Goal: Task Accomplishment & Management: Manage account settings

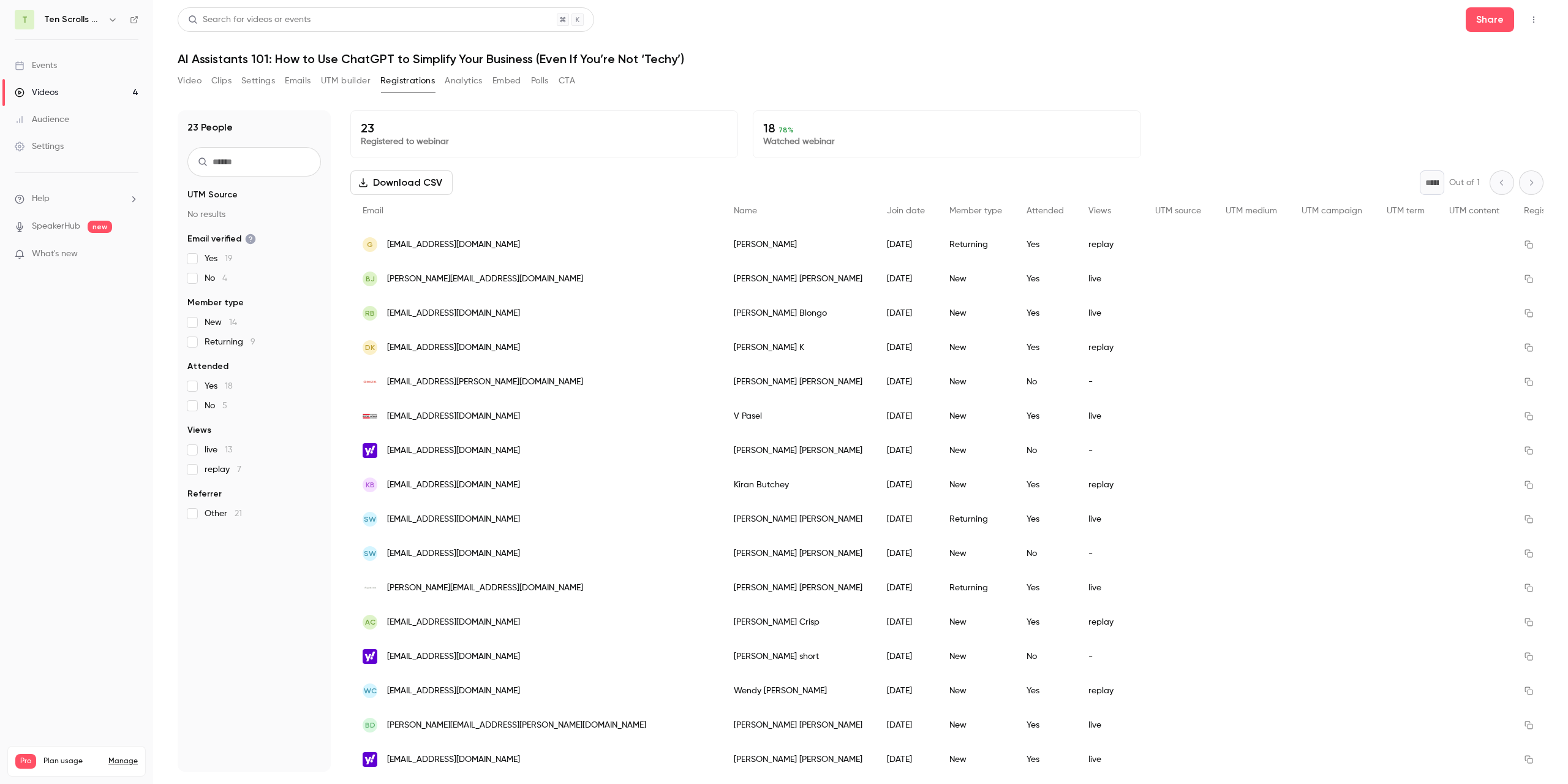
click at [115, 19] on icon "button" at bounding box center [113, 19] width 10 height 10
click at [302, 82] on div at bounding box center [784, 392] width 1568 height 784
click at [300, 82] on button "Emails" at bounding box center [298, 80] width 26 height 19
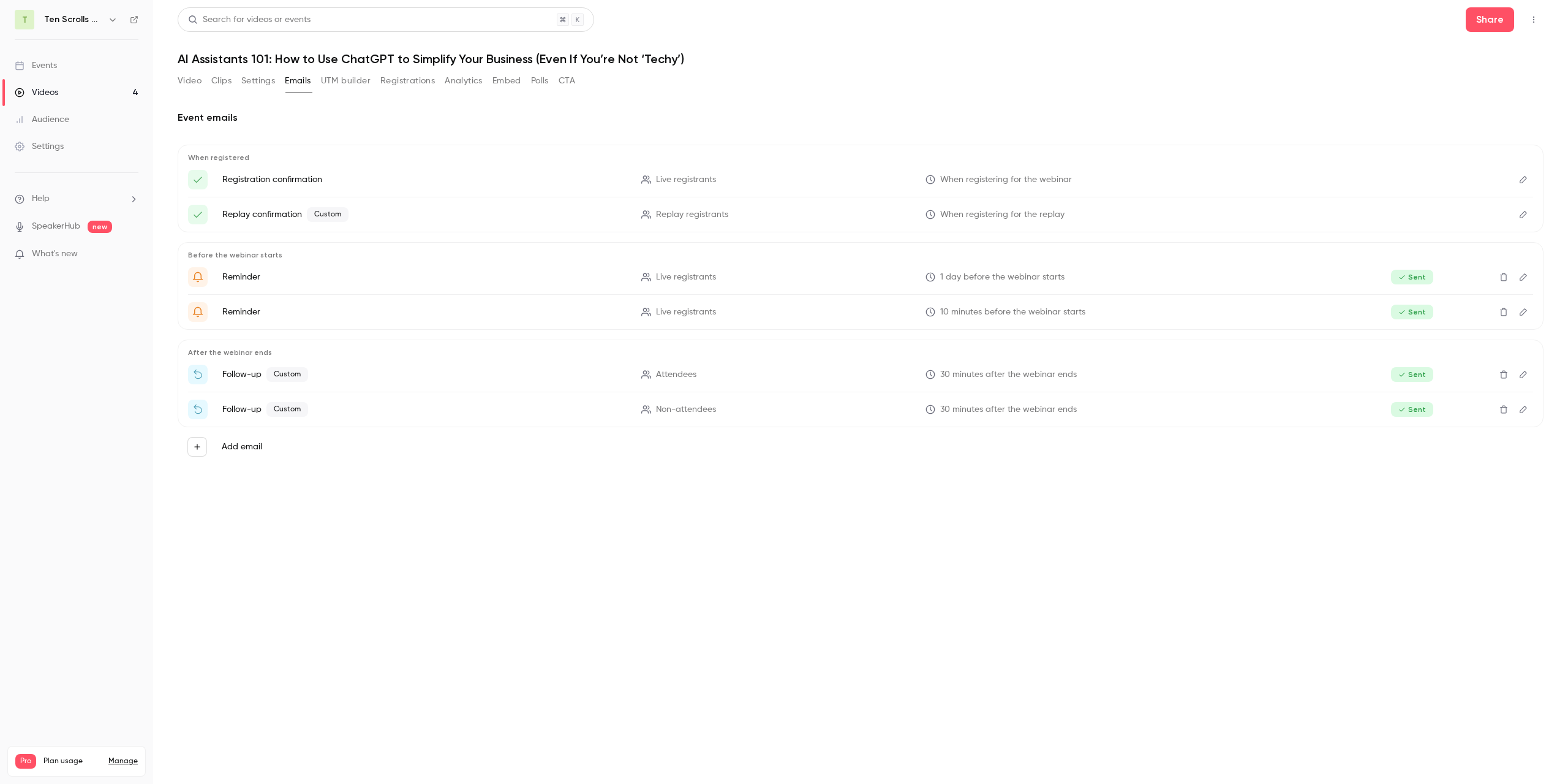
click at [188, 76] on button "Video" at bounding box center [189, 80] width 24 height 19
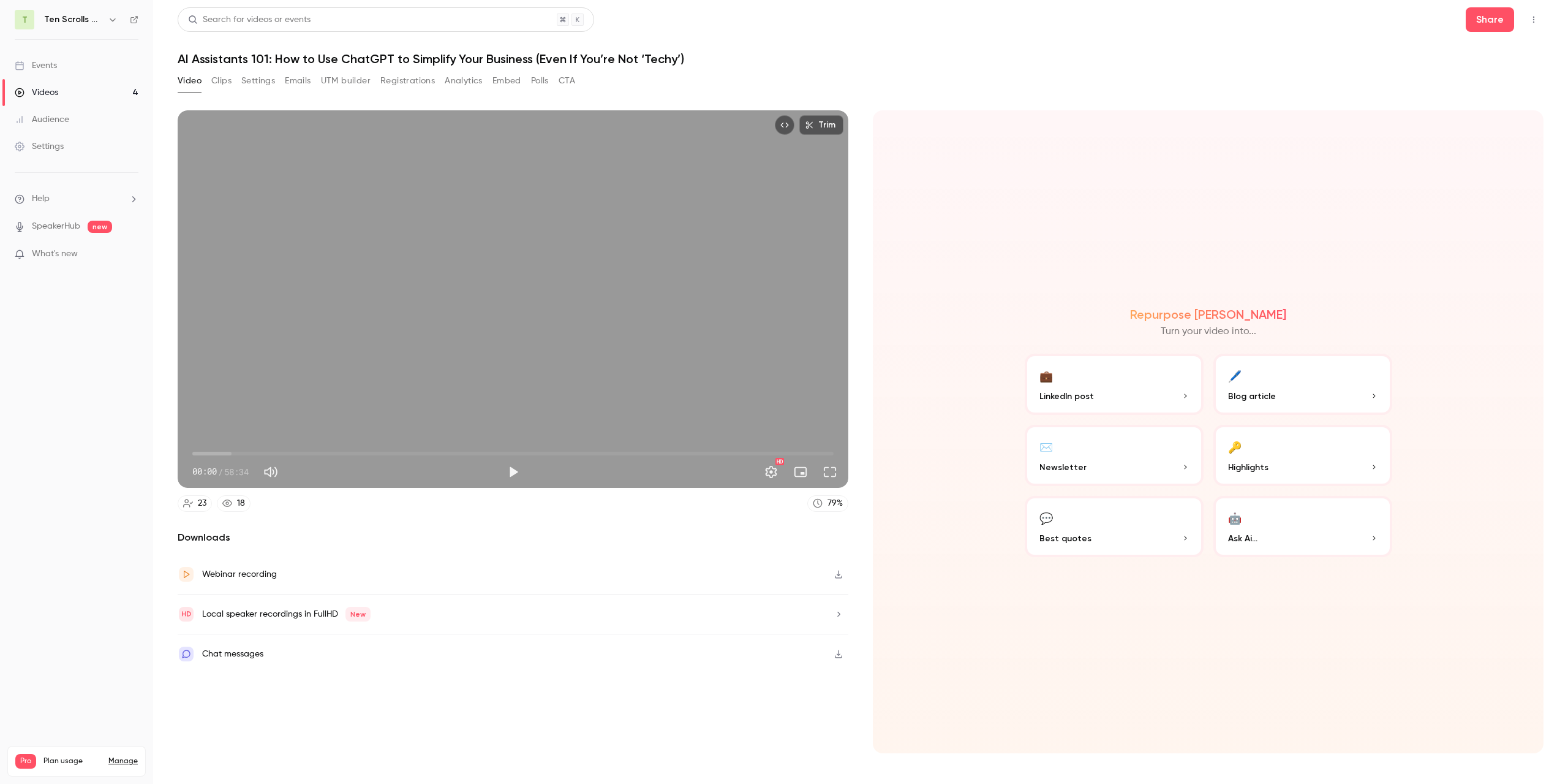
click at [1536, 24] on button "Top Bar Actions" at bounding box center [1533, 19] width 19 height 19
click at [110, 21] on div at bounding box center [784, 392] width 1568 height 784
click at [112, 18] on icon "button" at bounding box center [113, 19] width 10 height 10
click at [87, 184] on link "Log out" at bounding box center [124, 177] width 228 height 31
